Goal: Check status: Check status

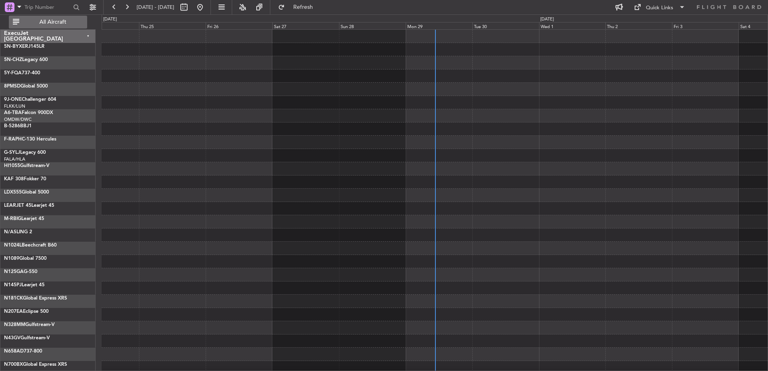
click at [67, 20] on span "All Aircraft" at bounding box center [53, 22] width 64 height 6
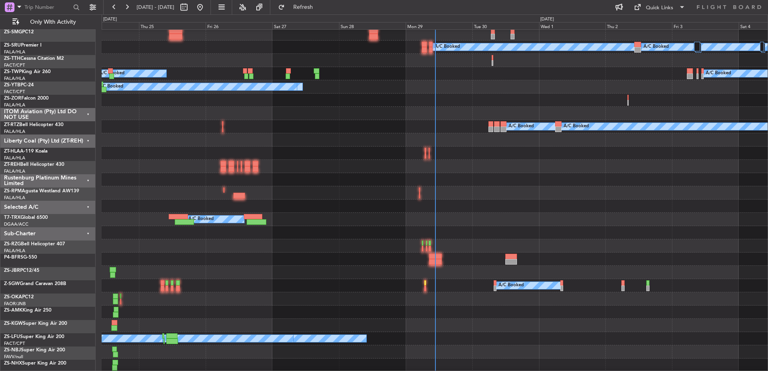
scroll to position [241, 0]
click at [89, 112] on div "ITOM Aviation (Pty) Ltd DO NOT USE" at bounding box center [47, 113] width 95 height 13
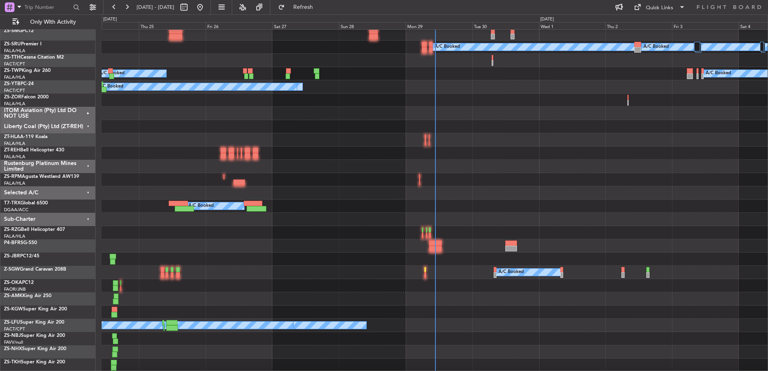
click at [89, 128] on div "Liberty Coal (Pty) Ltd (ZT-REH)" at bounding box center [47, 126] width 95 height 13
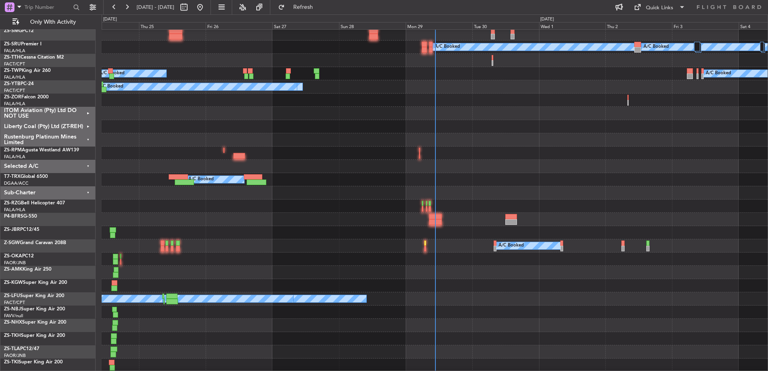
click at [87, 140] on div "Rustenburg Platinum Mines Limited" at bounding box center [47, 139] width 95 height 13
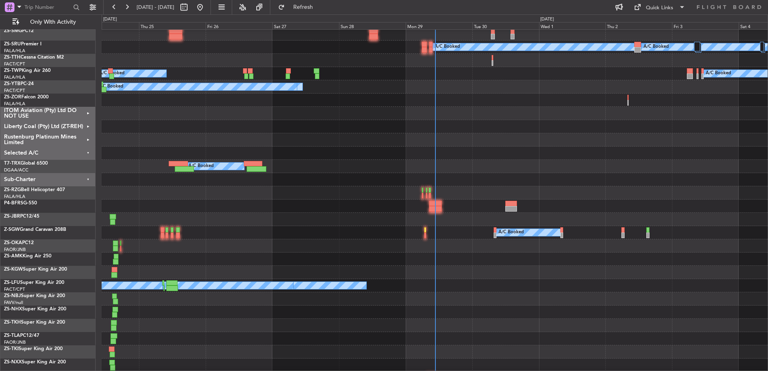
click at [88, 151] on div "Selected A/C" at bounding box center [47, 153] width 95 height 13
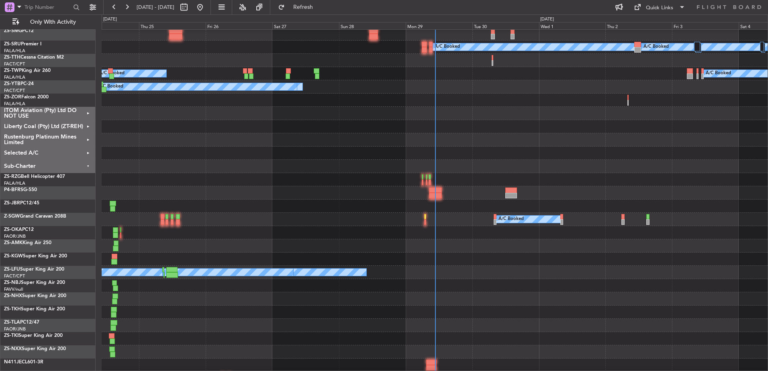
click at [87, 165] on div "Sub-Charter" at bounding box center [47, 166] width 95 height 13
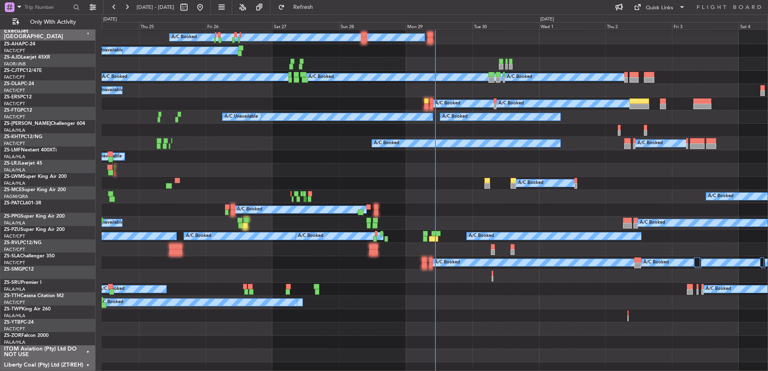
scroll to position [0, 0]
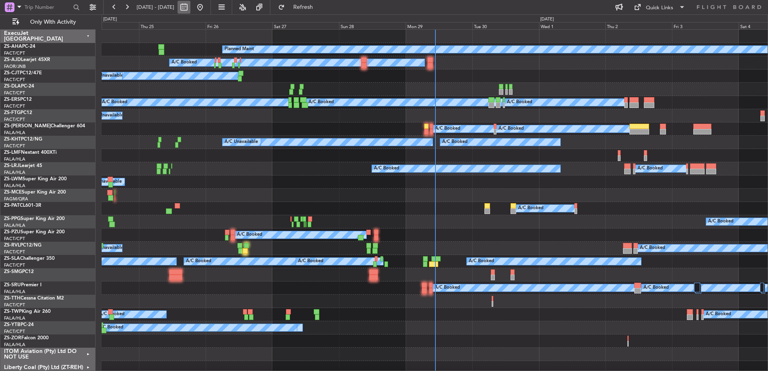
click at [190, 8] on button at bounding box center [184, 7] width 13 height 13
select select "9"
select select "2025"
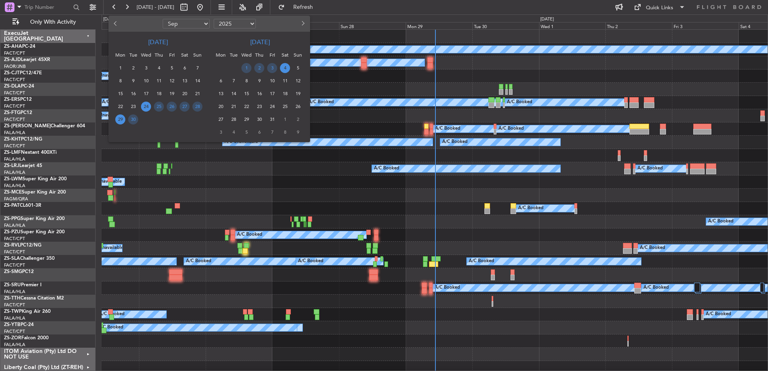
click at [121, 122] on span "29" at bounding box center [120, 119] width 10 height 10
